Goal: Task Accomplishment & Management: Use online tool/utility

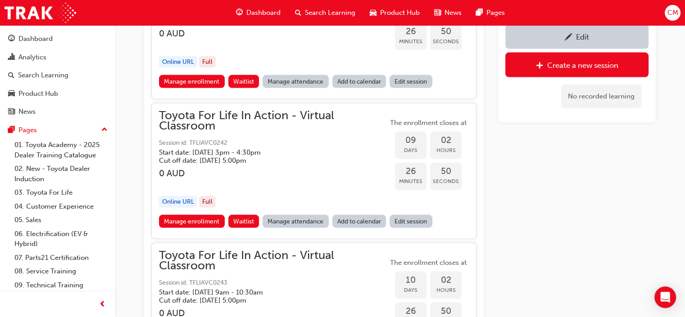
scroll to position [2153, 0]
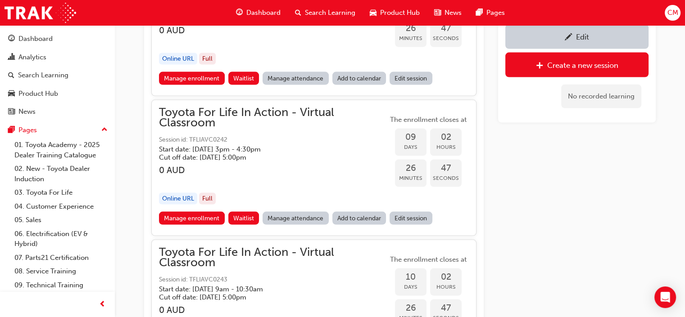
drag, startPoint x: 236, startPoint y: 132, endPoint x: 195, endPoint y: 129, distance: 40.6
click at [195, 135] on span "Session id: TFLIAVC0242" at bounding box center [273, 140] width 229 height 10
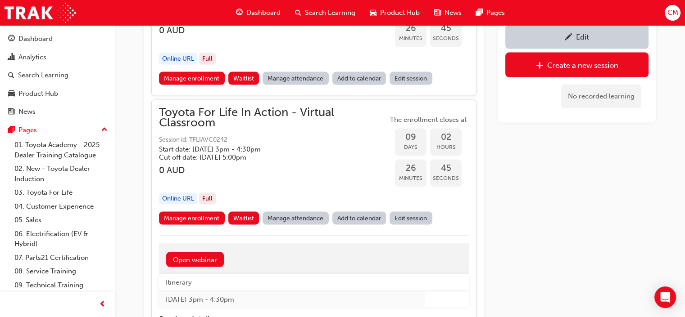
drag, startPoint x: 191, startPoint y: 131, endPoint x: 217, endPoint y: 130, distance: 25.2
click at [217, 135] on span "Session id: TFLIAVC0242" at bounding box center [273, 140] width 229 height 10
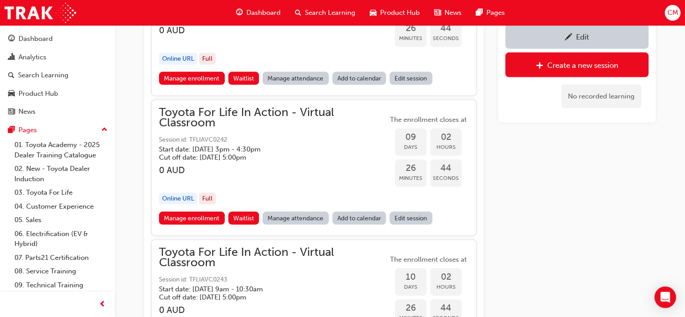
click at [231, 135] on span "Session id: TFLIAVC0242" at bounding box center [273, 140] width 229 height 10
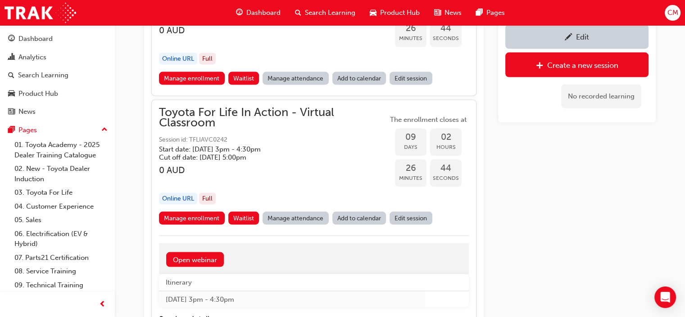
click at [231, 135] on span "Session id: TFLIAVC0242" at bounding box center [273, 140] width 229 height 10
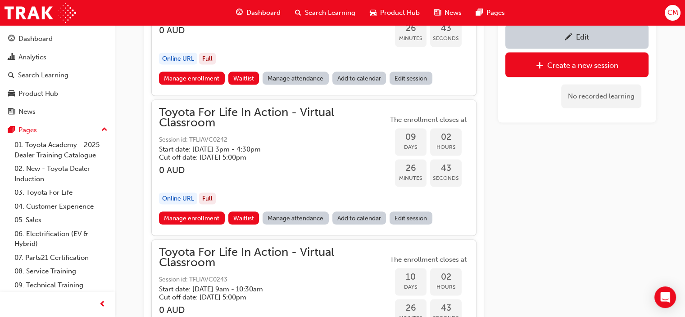
drag, startPoint x: 231, startPoint y: 131, endPoint x: 194, endPoint y: 132, distance: 36.9
click at [194, 135] on span "Session id: TFLIAVC0242" at bounding box center [273, 140] width 229 height 10
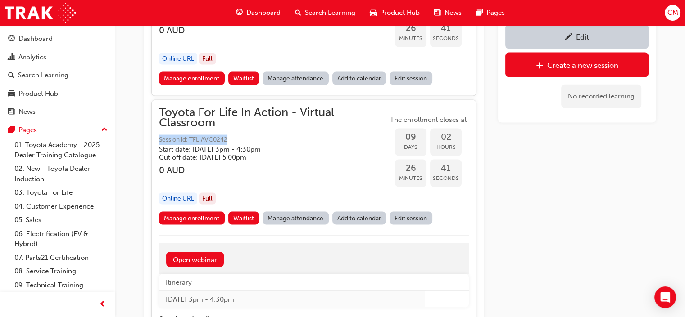
drag, startPoint x: 155, startPoint y: 131, endPoint x: 239, endPoint y: 130, distance: 83.8
copy span "Session id: TFLIAVC0242"
click at [331, 176] on div "button" at bounding box center [273, 181] width 229 height 10
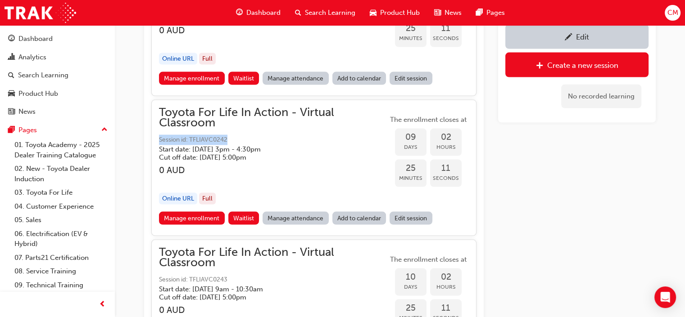
click at [331, 176] on div "button" at bounding box center [273, 181] width 229 height 10
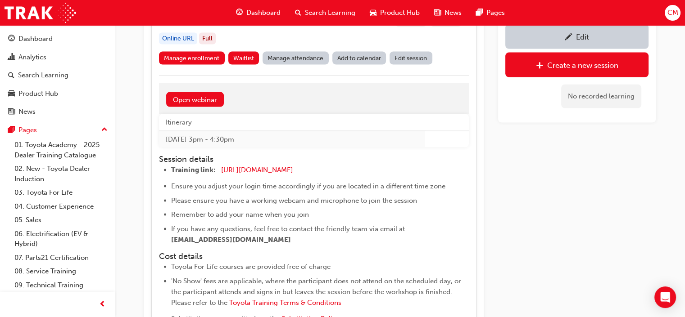
scroll to position [2314, 0]
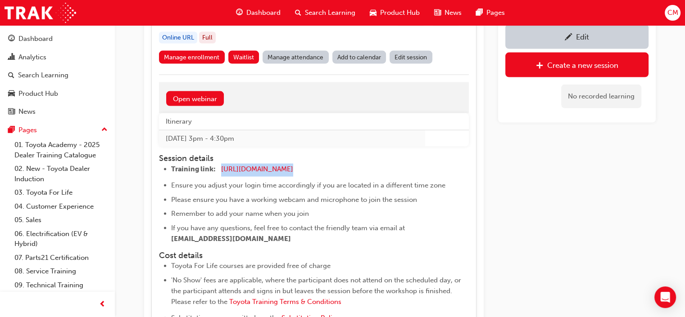
drag, startPoint x: 337, startPoint y: 156, endPoint x: 217, endPoint y: 161, distance: 119.4
click at [217, 164] on li "Training link: [URL][DOMAIN_NAME] ​" at bounding box center [311, 170] width 281 height 13
copy li "[URL][DOMAIN_NAME]"
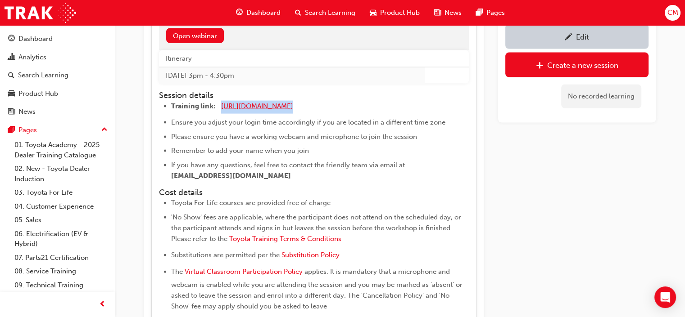
scroll to position [2455, 0]
